Goal: Transaction & Acquisition: Purchase product/service

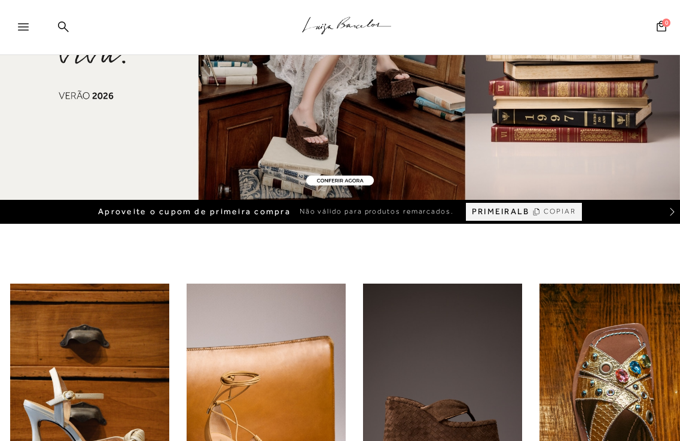
scroll to position [239, 0]
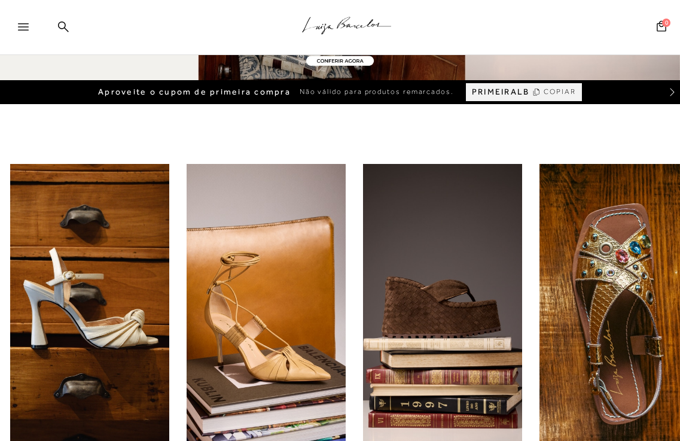
click at [24, 28] on icon at bounding box center [23, 26] width 11 height 7
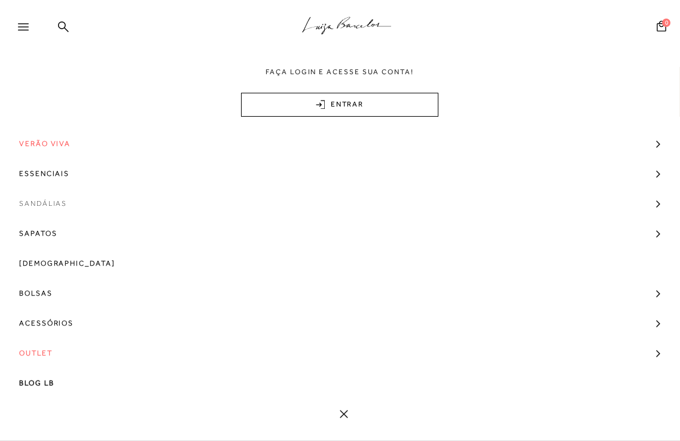
click at [55, 203] on span "Sandálias" at bounding box center [43, 203] width 48 height 30
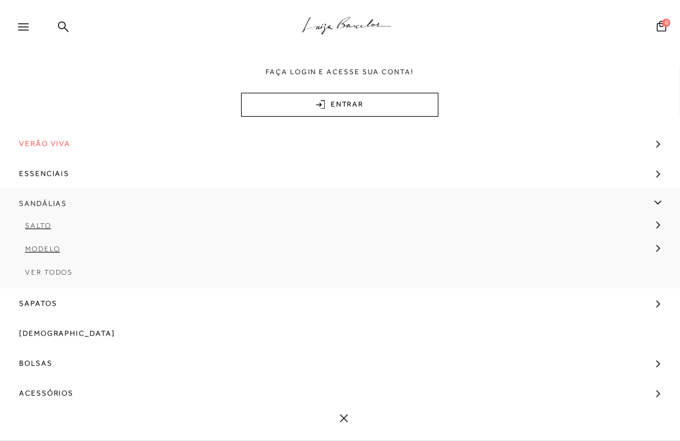
click at [55, 203] on span "Sandálias" at bounding box center [43, 203] width 48 height 30
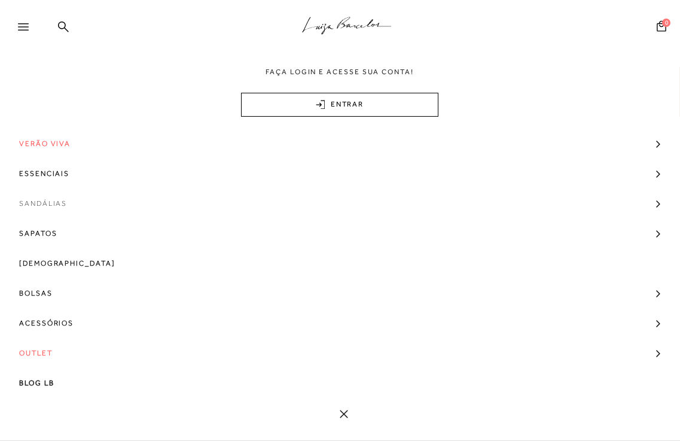
scroll to position [0, 0]
click at [55, 203] on span "Sandálias" at bounding box center [43, 203] width 48 height 30
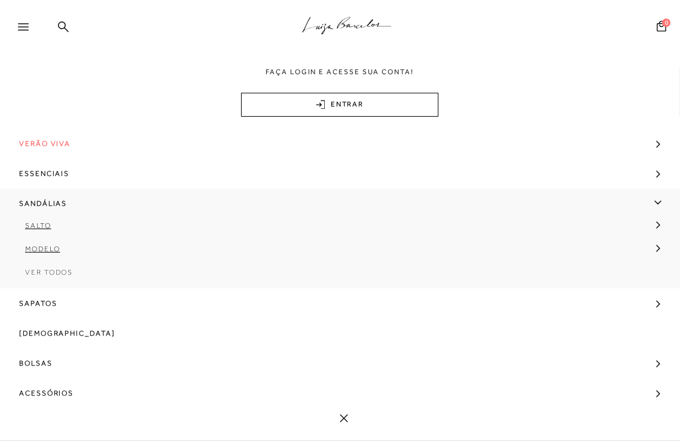
click at [54, 272] on span "Ver Todos" at bounding box center [49, 272] width 48 height 8
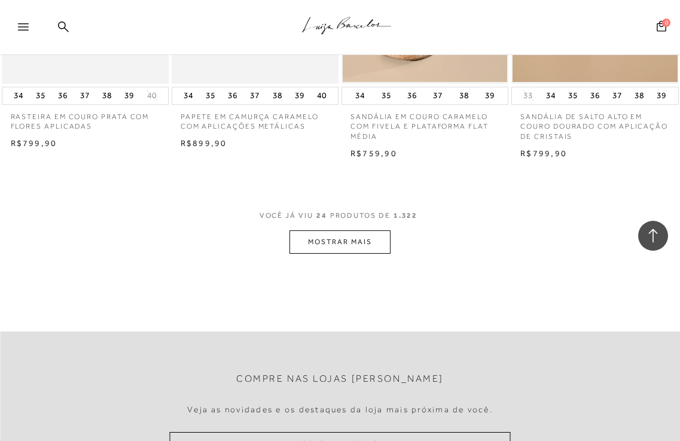
scroll to position [1973, 0]
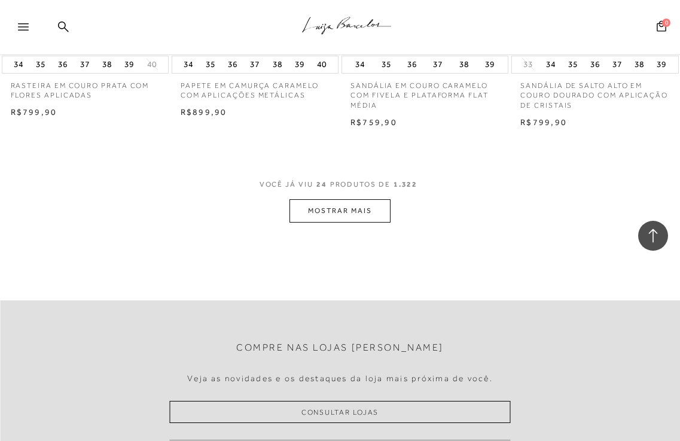
click at [376, 221] on button "MOSTRAR MAIS" at bounding box center [339, 210] width 100 height 23
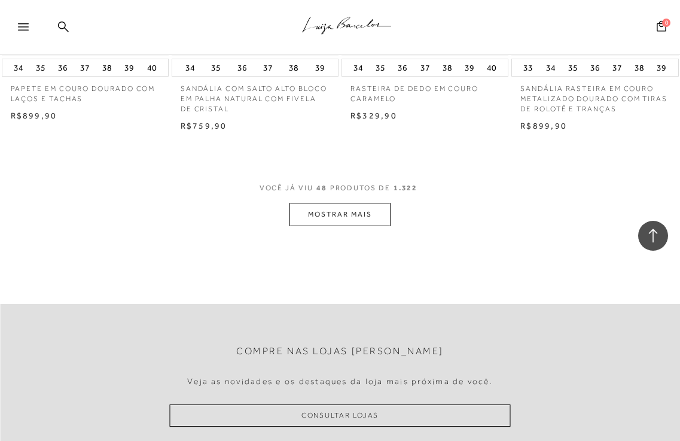
scroll to position [4065, 0]
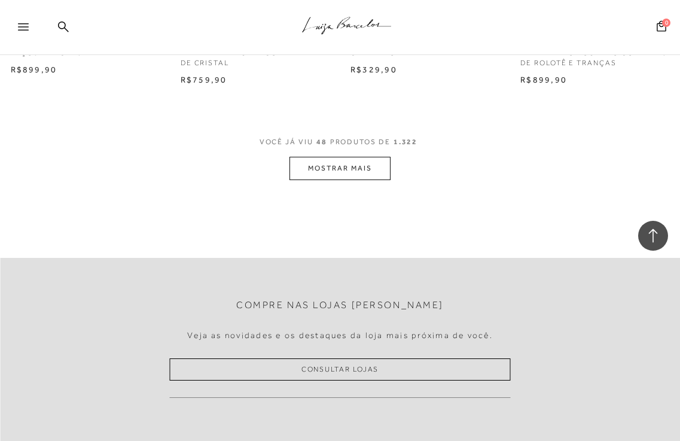
click at [326, 172] on button "MOSTRAR MAIS" at bounding box center [339, 168] width 100 height 23
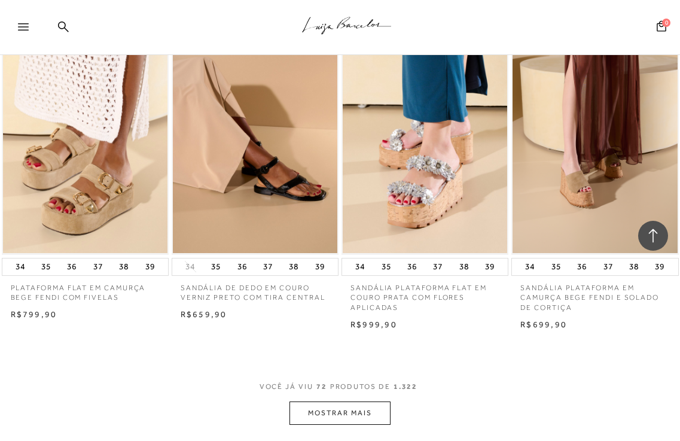
scroll to position [5978, 0]
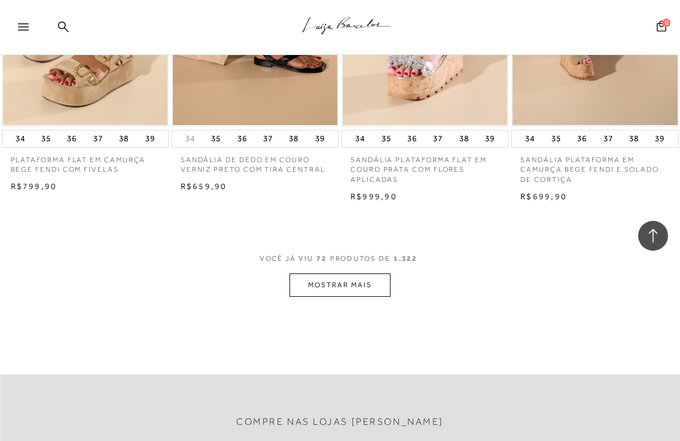
click at [313, 285] on button "MOSTRAR MAIS" at bounding box center [339, 284] width 100 height 23
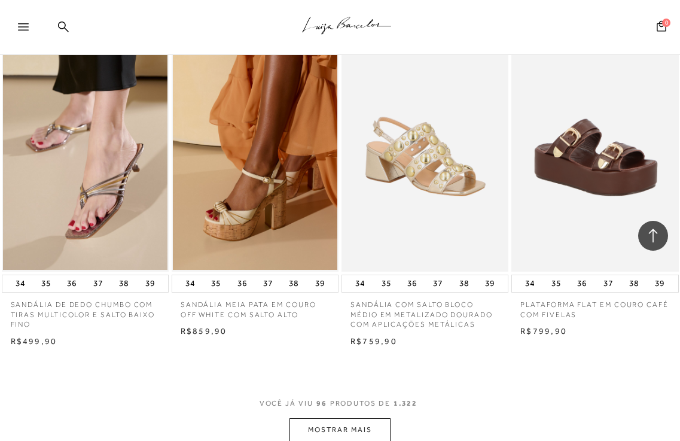
scroll to position [7891, 0]
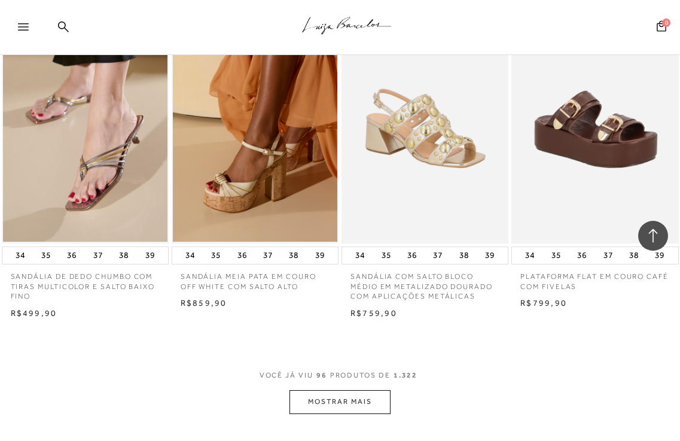
click at [343, 405] on button "MOSTRAR MAIS" at bounding box center [339, 401] width 100 height 23
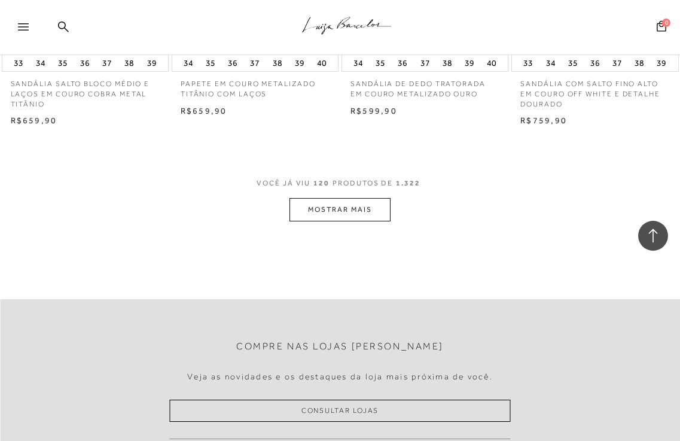
scroll to position [10223, 0]
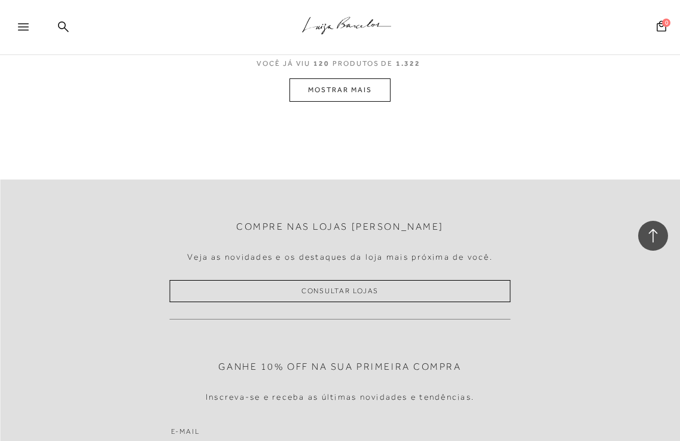
click at [298, 83] on button "MOSTRAR MAIS" at bounding box center [339, 89] width 100 height 23
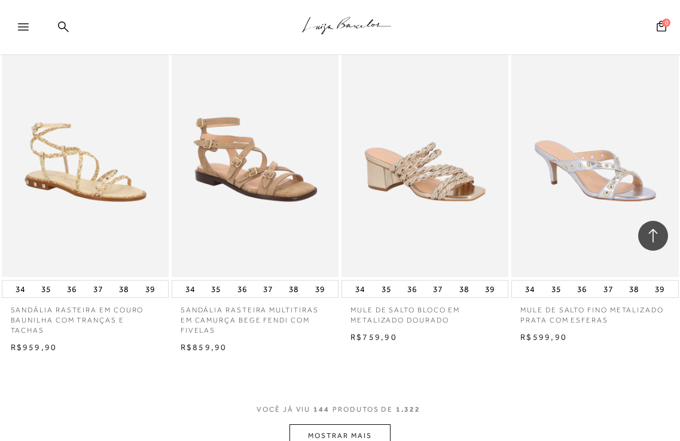
scroll to position [12016, 0]
